Goal: Communication & Community: Ask a question

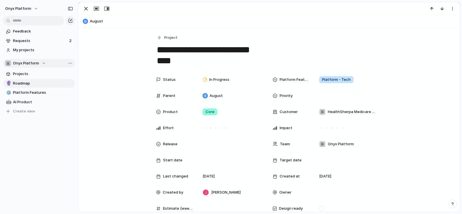
scroll to position [64, 0]
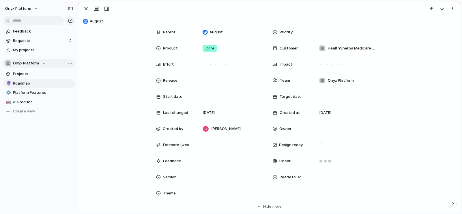
click at [33, 63] on span "Onyx Platform" at bounding box center [26, 64] width 26 height 6
click at [37, 62] on div "Onyx Platform Create new team" at bounding box center [231, 107] width 462 height 214
click at [39, 7] on button "Onyx Platform" at bounding box center [22, 8] width 39 height 9
click at [35, 20] on li "Settings" at bounding box center [28, 21] width 48 height 9
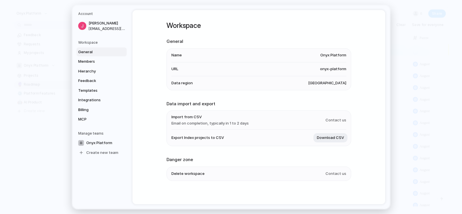
scroll to position [3, 0]
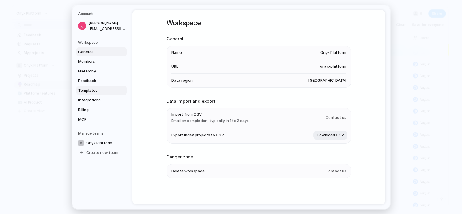
click at [95, 92] on span "Templates" at bounding box center [96, 91] width 37 height 6
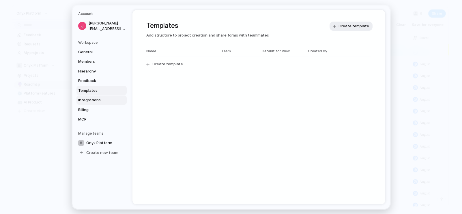
click at [98, 100] on span "Integrations" at bounding box center [96, 100] width 37 height 6
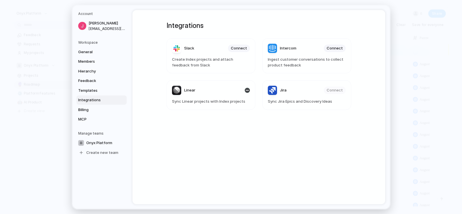
click at [212, 99] on span "Sync Linear projects with Index projects" at bounding box center [211, 102] width 78 height 6
click at [246, 90] on div "button" at bounding box center [246, 90] width 5 height 5
click at [234, 90] on span "Connect" at bounding box center [239, 91] width 16 height 6
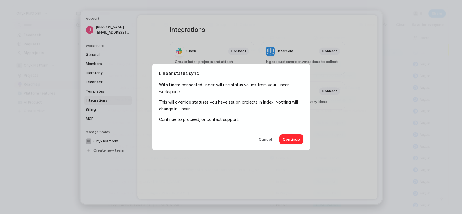
click at [286, 136] on button "Continue" at bounding box center [291, 140] width 24 height 10
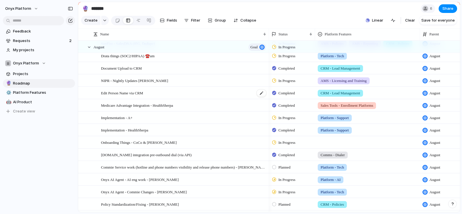
scroll to position [110, 0]
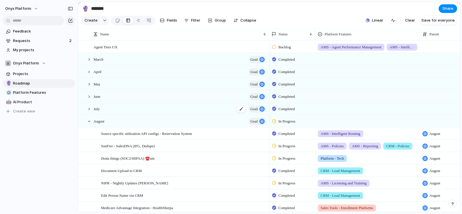
scroll to position [11, 0]
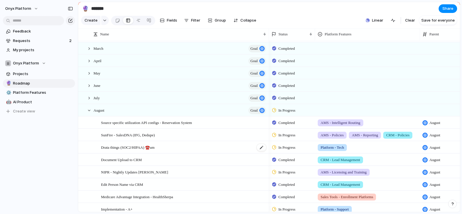
click at [138, 151] on span "Drata things (SOC2/HIPAA) ☎️um" at bounding box center [128, 147] width 54 height 7
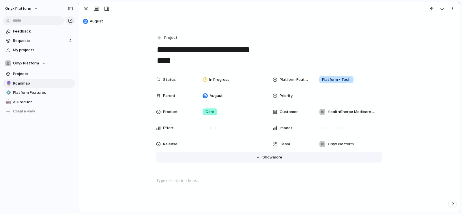
click at [273, 158] on span "more" at bounding box center [277, 158] width 9 height 6
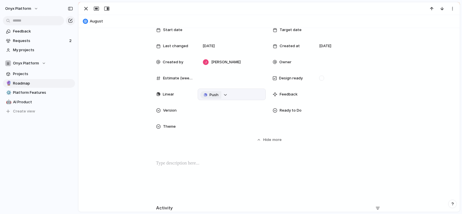
scroll to position [130, 0]
click at [212, 94] on span "Push" at bounding box center [213, 96] width 9 height 6
click at [204, 106] on span "Project" at bounding box center [201, 106] width 13 height 6
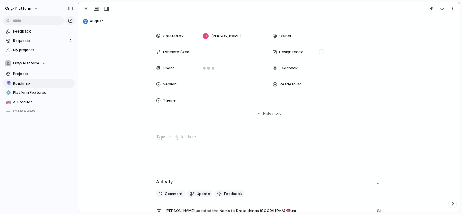
scroll to position [333, 0]
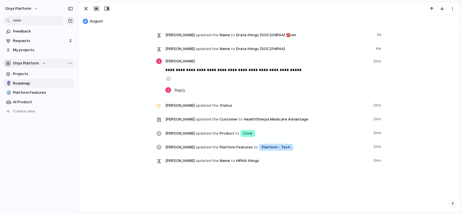
click at [35, 65] on span "Onyx Platform" at bounding box center [26, 64] width 26 height 6
click at [55, 199] on div "Onyx Platform Create new team" at bounding box center [231, 107] width 462 height 214
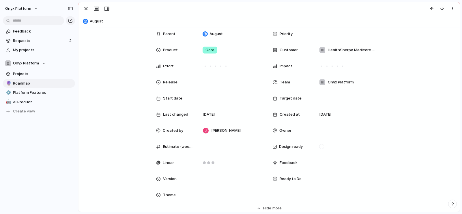
scroll to position [85, 0]
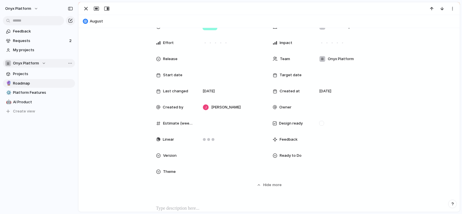
click at [42, 66] on div "Onyx Platform" at bounding box center [25, 64] width 41 height 6
click at [39, 64] on div "Onyx Platform Create new team" at bounding box center [231, 107] width 462 height 214
click at [35, 5] on button "Onyx Platform" at bounding box center [22, 8] width 39 height 9
click at [35, 20] on li "Settings" at bounding box center [28, 21] width 48 height 9
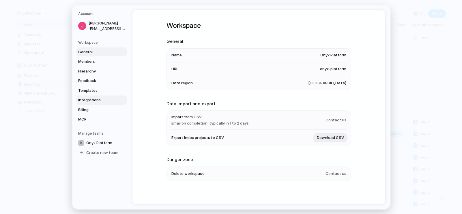
click at [96, 99] on span "Integrations" at bounding box center [96, 100] width 37 height 6
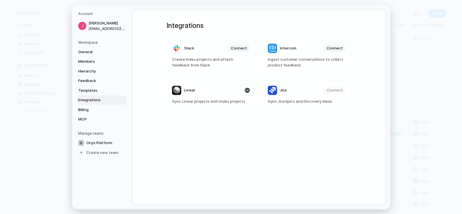
click at [189, 92] on span "Linear" at bounding box center [189, 91] width 11 height 6
click at [209, 89] on header "Linear" at bounding box center [211, 90] width 78 height 9
click at [108, 111] on span "Billing" at bounding box center [96, 110] width 37 height 6
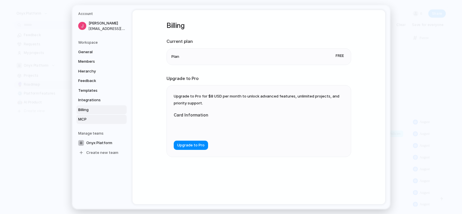
click at [100, 117] on span "MCP" at bounding box center [96, 120] width 37 height 6
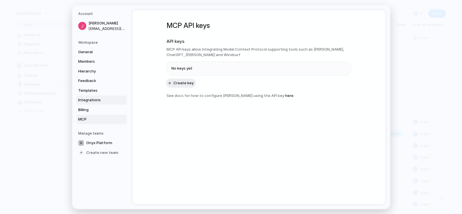
click at [100, 104] on link "Integrations" at bounding box center [101, 100] width 50 height 9
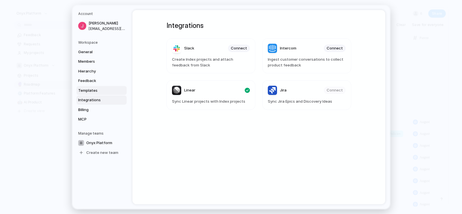
click at [95, 92] on span "Templates" at bounding box center [96, 91] width 37 height 6
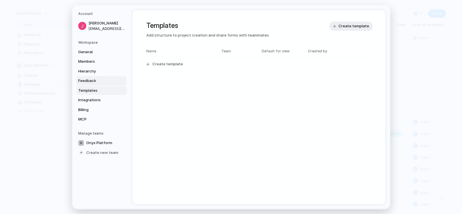
click at [94, 80] on span "Feedback" at bounding box center [96, 81] width 37 height 6
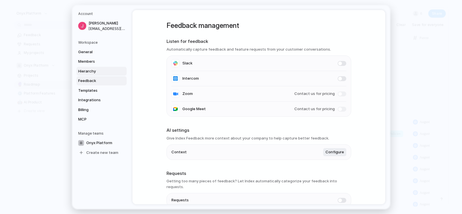
click at [93, 68] on link "Hierarchy" at bounding box center [101, 71] width 50 height 9
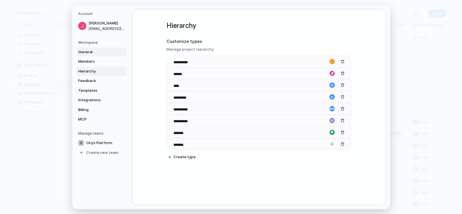
click at [92, 54] on span "General" at bounding box center [96, 52] width 37 height 6
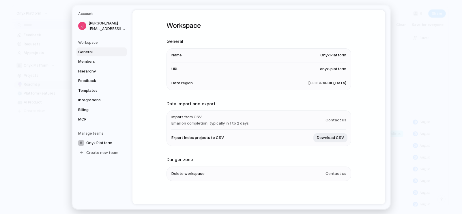
click at [91, 46] on div "Workspace General Members Hierarchy Feedback Templates Integrations Billing MCP" at bounding box center [102, 82] width 48 height 84
click at [93, 42] on h5 "Workspace" at bounding box center [102, 42] width 48 height 5
click at [92, 65] on link "Members" at bounding box center [101, 61] width 50 height 9
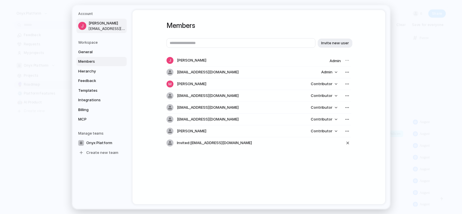
click at [111, 24] on span "[PERSON_NAME]" at bounding box center [106, 23] width 37 height 6
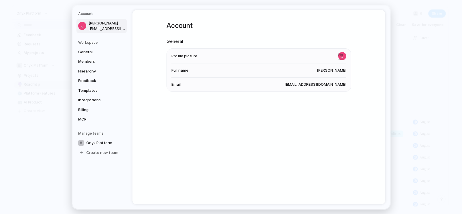
click at [106, 45] on div "Workspace General Members Hierarchy Feedback Templates Integrations Billing MCP" at bounding box center [102, 82] width 48 height 84
click at [86, 55] on link "General" at bounding box center [101, 51] width 50 height 9
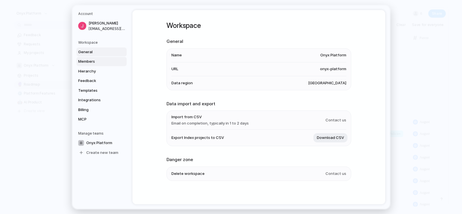
click at [87, 61] on span "Members" at bounding box center [96, 62] width 37 height 6
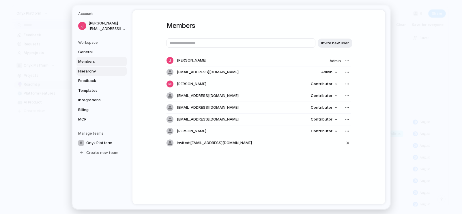
click at [89, 74] on span "Hierarchy" at bounding box center [96, 71] width 37 height 6
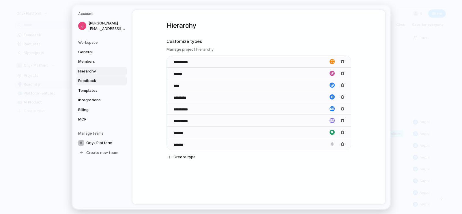
click at [91, 82] on span "Feedback" at bounding box center [96, 81] width 37 height 6
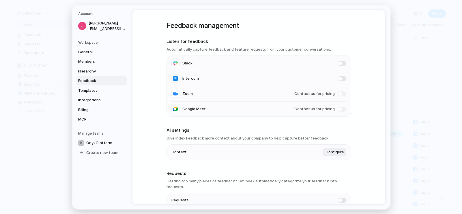
drag, startPoint x: 88, startPoint y: 91, endPoint x: 167, endPoint y: 94, distance: 79.0
click at [167, 94] on div "Account Jordan Fleuriet jfleuriet@onyxplatform.com Workspace General Members Hi…" at bounding box center [230, 107] width 317 height 204
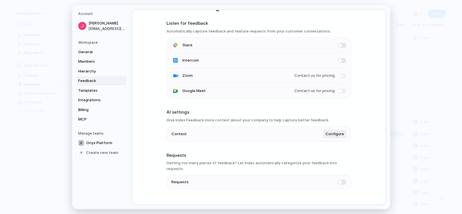
scroll to position [24, 0]
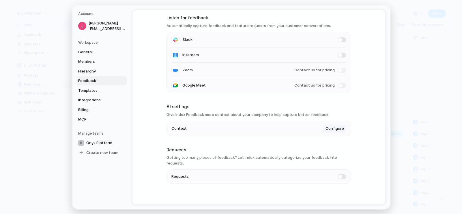
click at [330, 129] on span "Configure" at bounding box center [334, 129] width 18 height 6
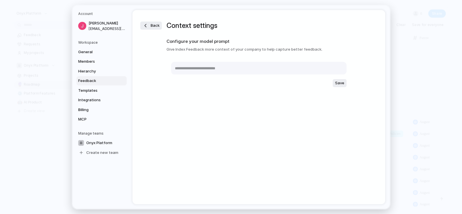
click at [238, 113] on div "Back Context settings Configure your model prompt Give Index Feedback more cont…" at bounding box center [258, 107] width 253 height 195
click at [81, 90] on span "Templates" at bounding box center [96, 91] width 37 height 6
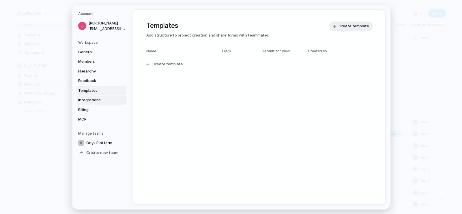
click at [96, 101] on span "Integrations" at bounding box center [96, 100] width 37 height 6
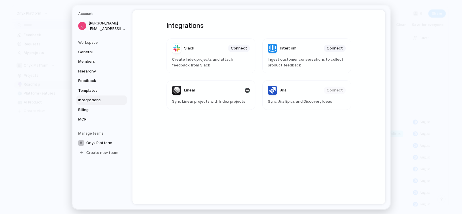
click at [221, 100] on span "Sync Linear projects with Index projects" at bounding box center [211, 102] width 78 height 6
click at [86, 108] on span "Billing" at bounding box center [96, 110] width 37 height 6
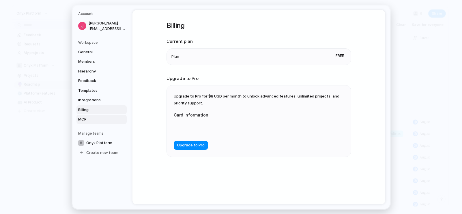
click at [86, 120] on span "MCP" at bounding box center [96, 120] width 37 height 6
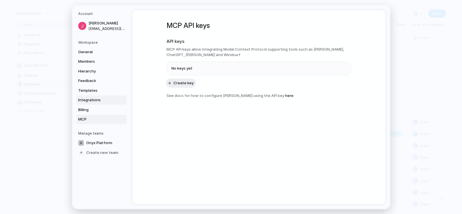
click at [87, 101] on span "Integrations" at bounding box center [96, 100] width 37 height 6
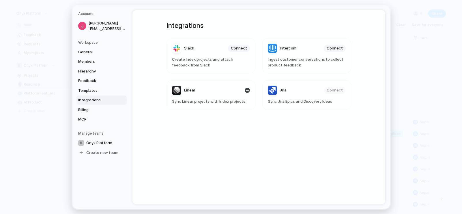
click at [209, 93] on header "Linear" at bounding box center [211, 90] width 78 height 9
click at [249, 92] on article "Linear Sync Linear projects with Index projects" at bounding box center [210, 95] width 89 height 30
click at [247, 90] on div "button" at bounding box center [246, 90] width 5 height 5
click at [214, 144] on div "Integrations Slack Connect Create Index projects and attach feedback from Slack…" at bounding box center [258, 107] width 205 height 195
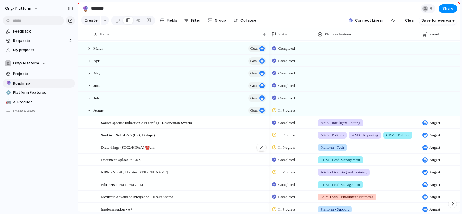
click at [127, 154] on div "Drata things (SOC2/HIPAA) ☎️um" at bounding box center [184, 148] width 166 height 12
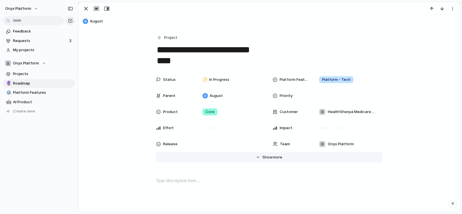
click at [265, 157] on span "Show" at bounding box center [267, 158] width 10 height 6
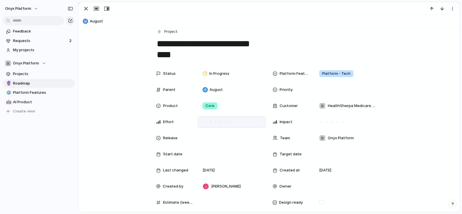
scroll to position [5, 0]
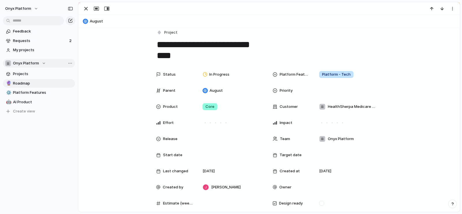
click at [43, 62] on div "Onyx Platform" at bounding box center [25, 64] width 41 height 6
click at [32, 11] on div "Onyx Platform Create new team" at bounding box center [231, 107] width 462 height 214
click at [34, 6] on button "Onyx Platform" at bounding box center [22, 8] width 39 height 9
click at [35, 19] on li "Settings" at bounding box center [28, 21] width 48 height 9
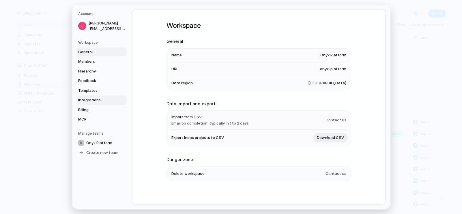
click at [97, 98] on span "Integrations" at bounding box center [96, 100] width 37 height 6
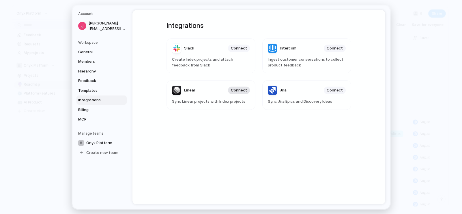
click at [243, 90] on span "Connect" at bounding box center [239, 91] width 16 height 6
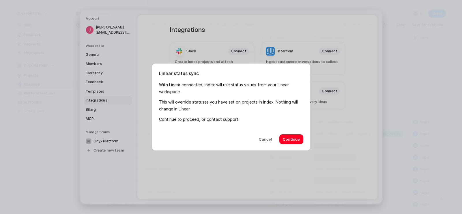
click at [289, 142] on span "Continue" at bounding box center [290, 140] width 17 height 6
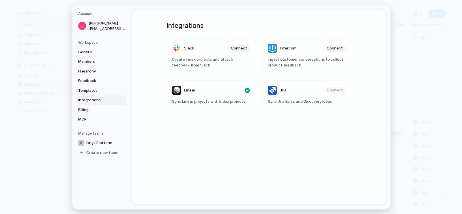
click at [186, 185] on div "Integrations Slack Connect Create Index projects and attach feedback from Slack…" at bounding box center [258, 107] width 205 height 195
click at [187, 170] on div "Integrations Slack Connect Create Index projects and attach feedback from Slack…" at bounding box center [258, 107] width 205 height 195
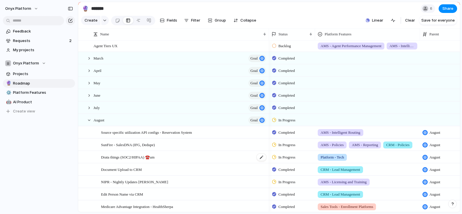
scroll to position [49, 0]
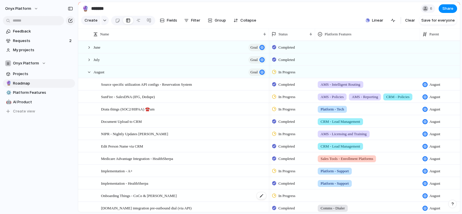
click at [144, 199] on span "Onboarding Things - CoCo & [PERSON_NAME]" at bounding box center [139, 196] width 76 height 7
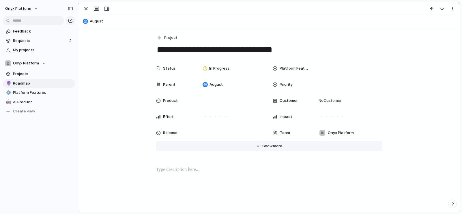
click at [274, 145] on span "more" at bounding box center [277, 147] width 9 height 6
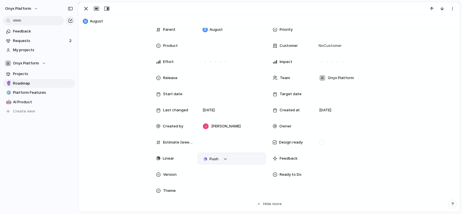
scroll to position [56, 0]
click at [209, 157] on span "Push" at bounding box center [213, 159] width 9 height 6
click at [210, 168] on li "Project" at bounding box center [209, 169] width 33 height 9
click at [454, 204] on button "button" at bounding box center [452, 204] width 9 height 9
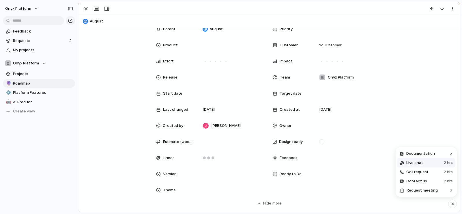
click at [433, 163] on button "Live chat 2 hrs" at bounding box center [426, 163] width 58 height 9
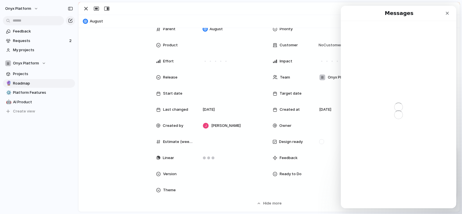
scroll to position [0, 0]
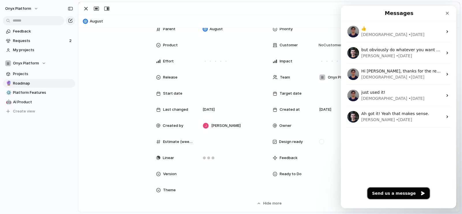
click at [397, 192] on button "Send us a message" at bounding box center [398, 194] width 62 height 12
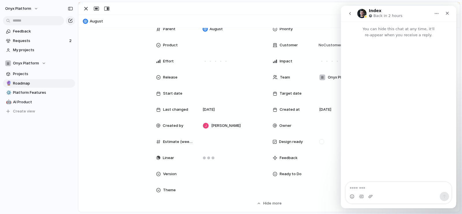
type textarea "*"
type textarea "**********"
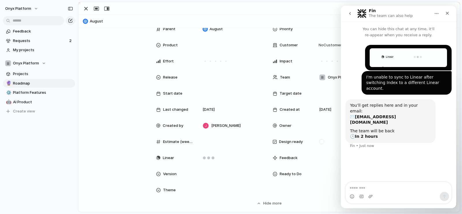
click at [382, 12] on div "Fin The team can also help" at bounding box center [390, 14] width 45 height 10
click at [346, 13] on button "go back" at bounding box center [349, 13] width 11 height 11
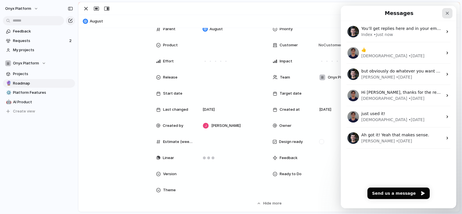
click at [447, 11] on icon "Close" at bounding box center [446, 13] width 5 height 5
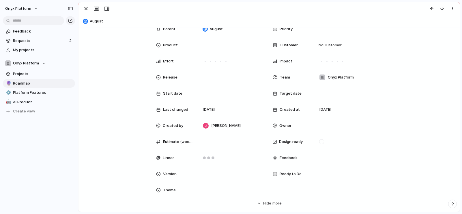
drag, startPoint x: 95, startPoint y: 123, endPoint x: 98, endPoint y: 102, distance: 21.2
click at [95, 123] on div "Status In Progress Platform Features Parent August Priority Product Customer No…" at bounding box center [268, 106] width 367 height 199
click at [55, 38] on span "Requests" at bounding box center [40, 41] width 54 height 6
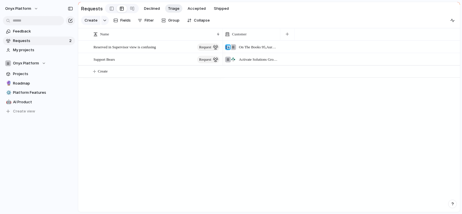
click at [181, 106] on div "Reserved in Supervisor view is confusing request Support Bears request On The B…" at bounding box center [268, 127] width 381 height 172
